Goal: Task Accomplishment & Management: Manage account settings

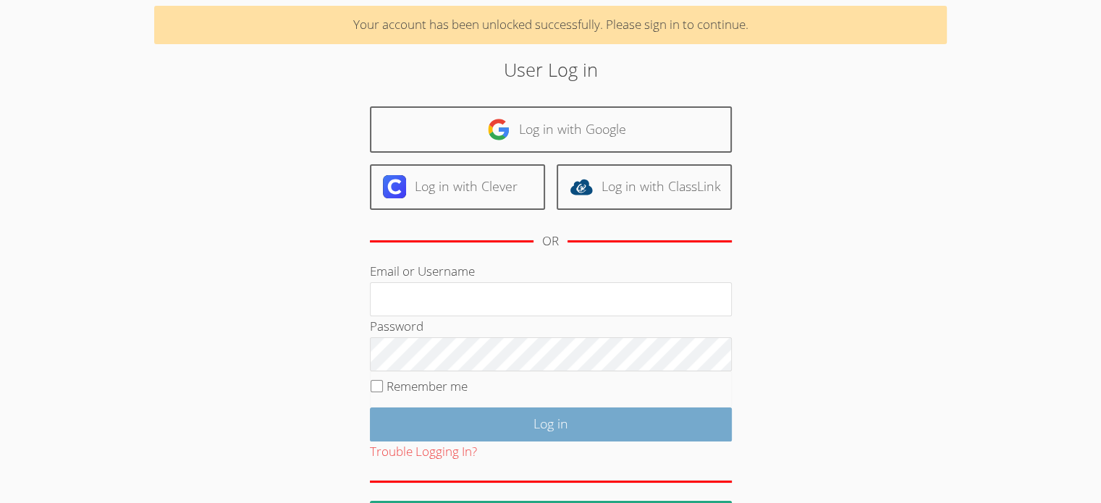
scroll to position [108, 0]
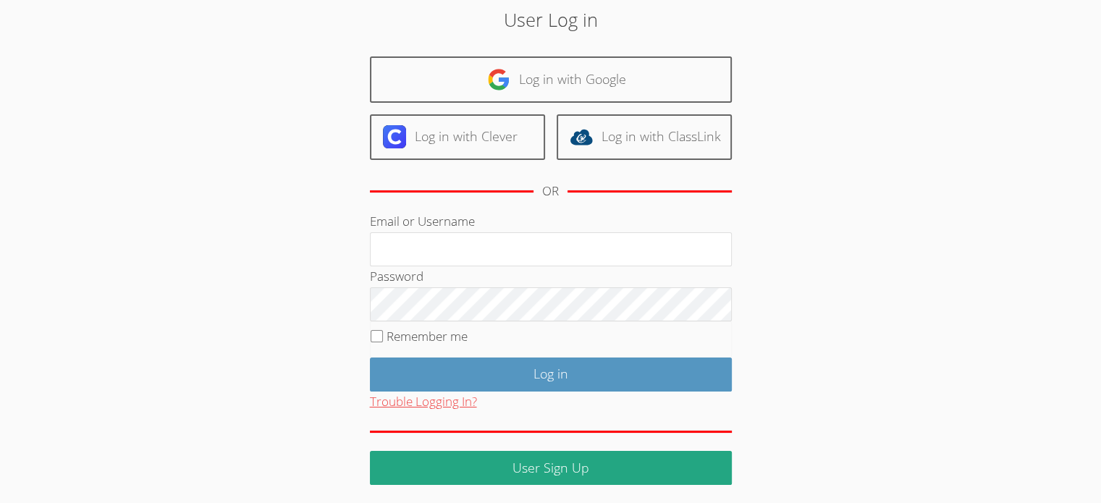
click at [434, 398] on button "Trouble Logging In?" at bounding box center [423, 402] width 107 height 21
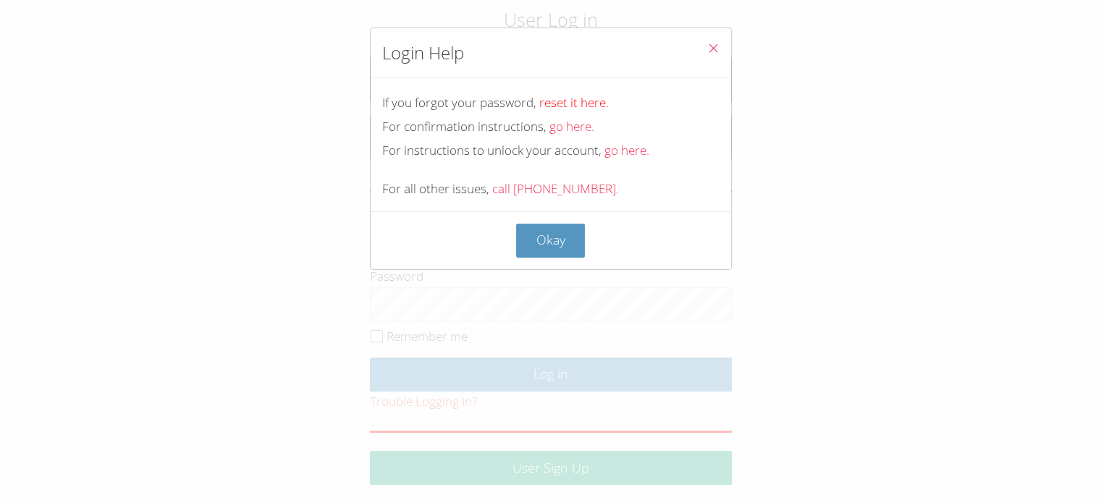
click at [574, 99] on link "reset it here." at bounding box center [573, 102] width 69 height 17
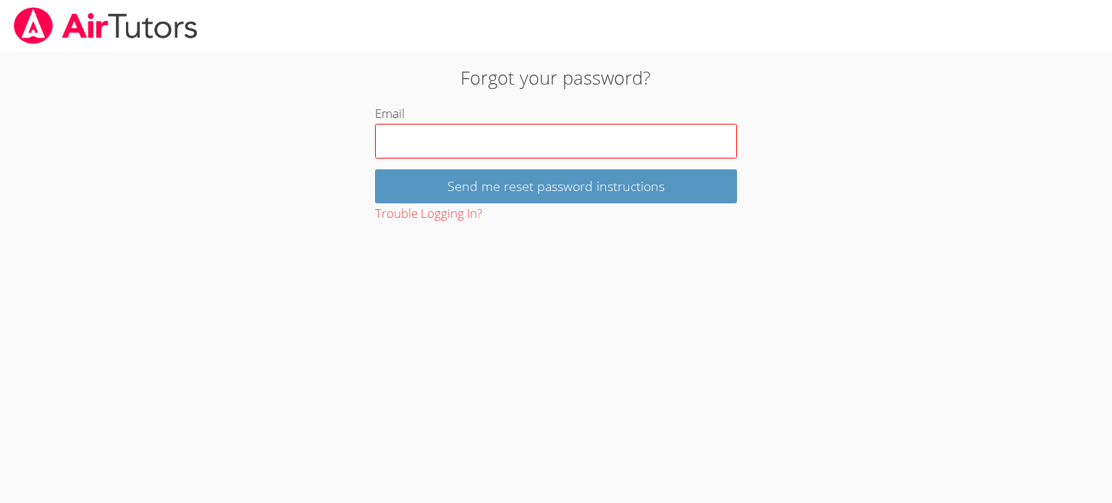
drag, startPoint x: 544, startPoint y: 145, endPoint x: 489, endPoint y: 144, distance: 55.0
click at [489, 144] on input "Email" at bounding box center [556, 141] width 362 height 35
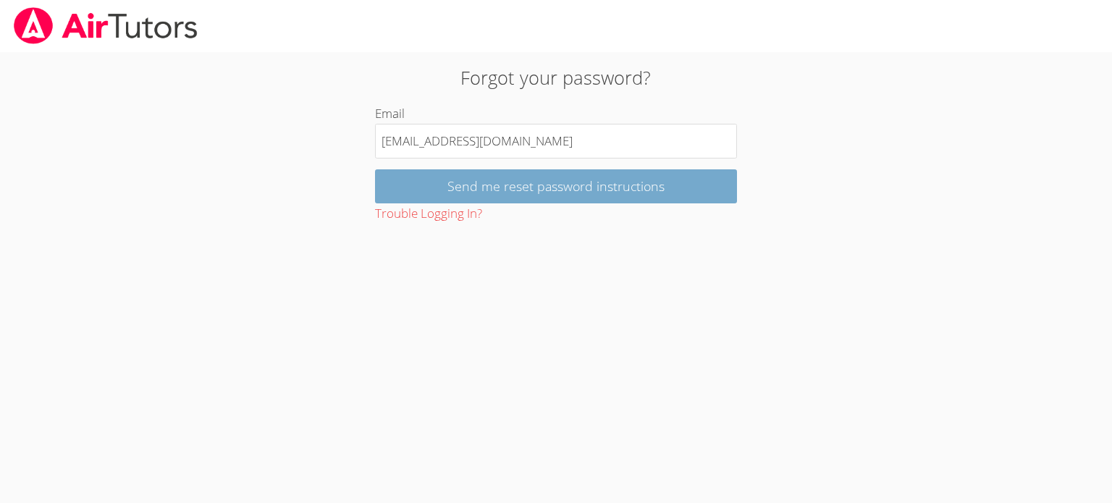
type input "[EMAIL_ADDRESS][DOMAIN_NAME]"
click at [502, 190] on input "Send me reset password instructions" at bounding box center [556, 186] width 362 height 34
